Goal: Navigation & Orientation: Find specific page/section

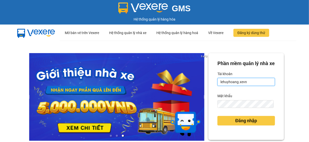
click at [235, 86] on input "lehuyhoang.xevn" at bounding box center [247, 82] width 58 height 8
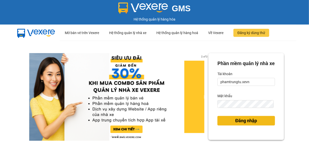
drag, startPoint x: 252, startPoint y: 131, endPoint x: 236, endPoint y: 122, distance: 19.0
click at [252, 124] on span "Đăng nhập" at bounding box center [247, 120] width 22 height 7
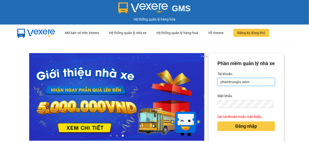
drag, startPoint x: 238, startPoint y: 90, endPoint x: 243, endPoint y: 93, distance: 5.9
click at [239, 86] on input "phamtrungtu.xevn" at bounding box center [247, 82] width 58 height 8
click at [218, 121] on button "Đăng nhập" at bounding box center [247, 126] width 58 height 10
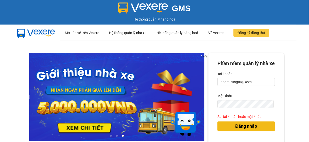
click at [252, 130] on span "Đăng nhập" at bounding box center [247, 126] width 22 height 7
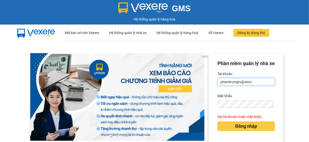
click at [248, 86] on input "phamtrungtu@xevn" at bounding box center [247, 82] width 58 height 8
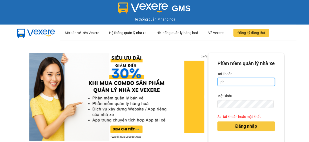
type input "p"
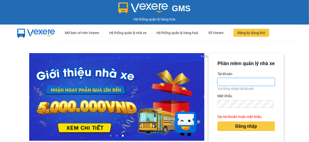
type input "lehuyhoang.xevn"
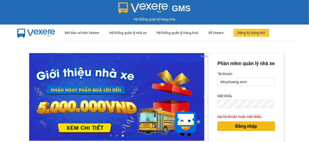
click at [242, 130] on span "Đăng nhập" at bounding box center [247, 126] width 22 height 7
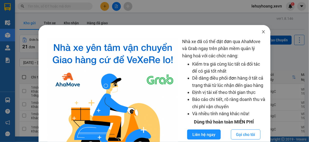
click at [262, 33] on icon "close" at bounding box center [264, 32] width 4 height 4
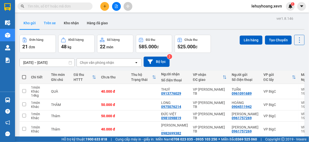
click at [44, 24] on button "Trên xe" at bounding box center [50, 23] width 20 height 12
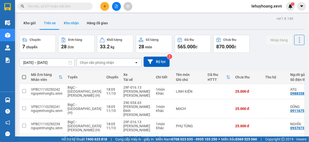
click at [77, 25] on button "Kho nhận" at bounding box center [71, 23] width 23 height 12
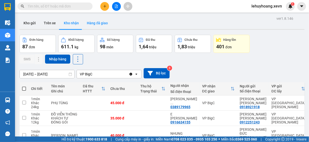
click at [99, 24] on button "Hàng đã giao" at bounding box center [97, 23] width 29 height 12
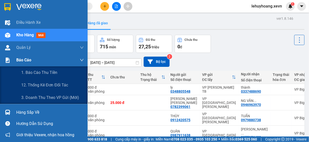
click at [34, 64] on div "Báo cáo" at bounding box center [50, 60] width 68 height 13
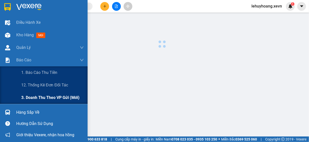
click at [47, 98] on span "3. Doanh Thu theo VP Gửi (mới)" at bounding box center [50, 97] width 58 height 6
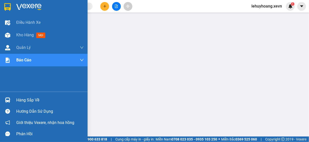
click at [27, 100] on div "Hàng sắp về" at bounding box center [50, 100] width 68 height 8
click at [42, 9] on div at bounding box center [50, 7] width 68 height 8
